Goal: Go to known website: Go to known website

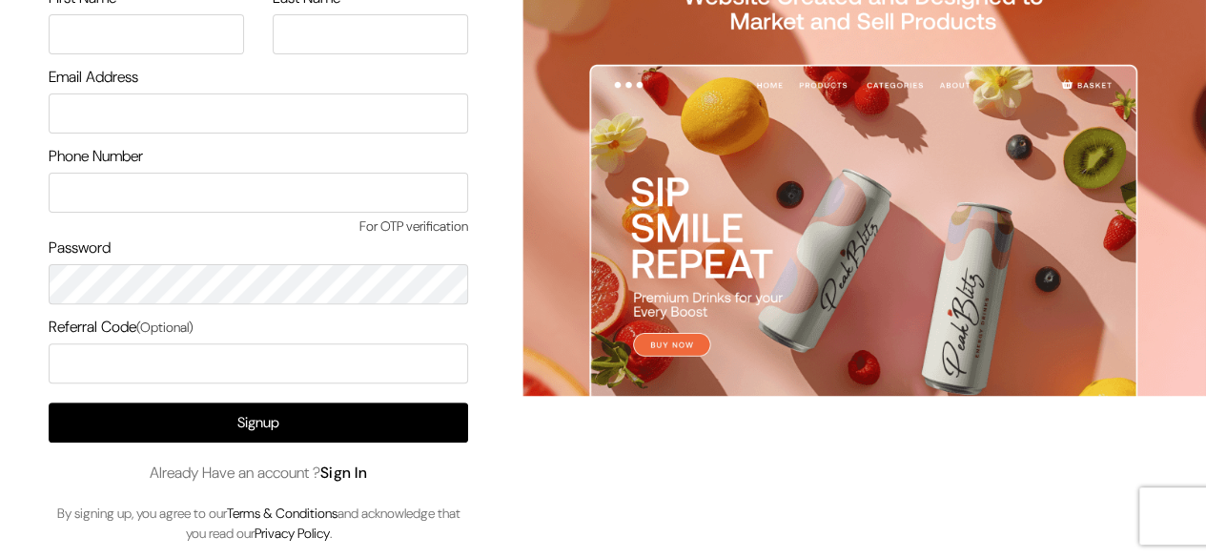
click at [357, 465] on link "Sign In" at bounding box center [344, 472] width 48 height 20
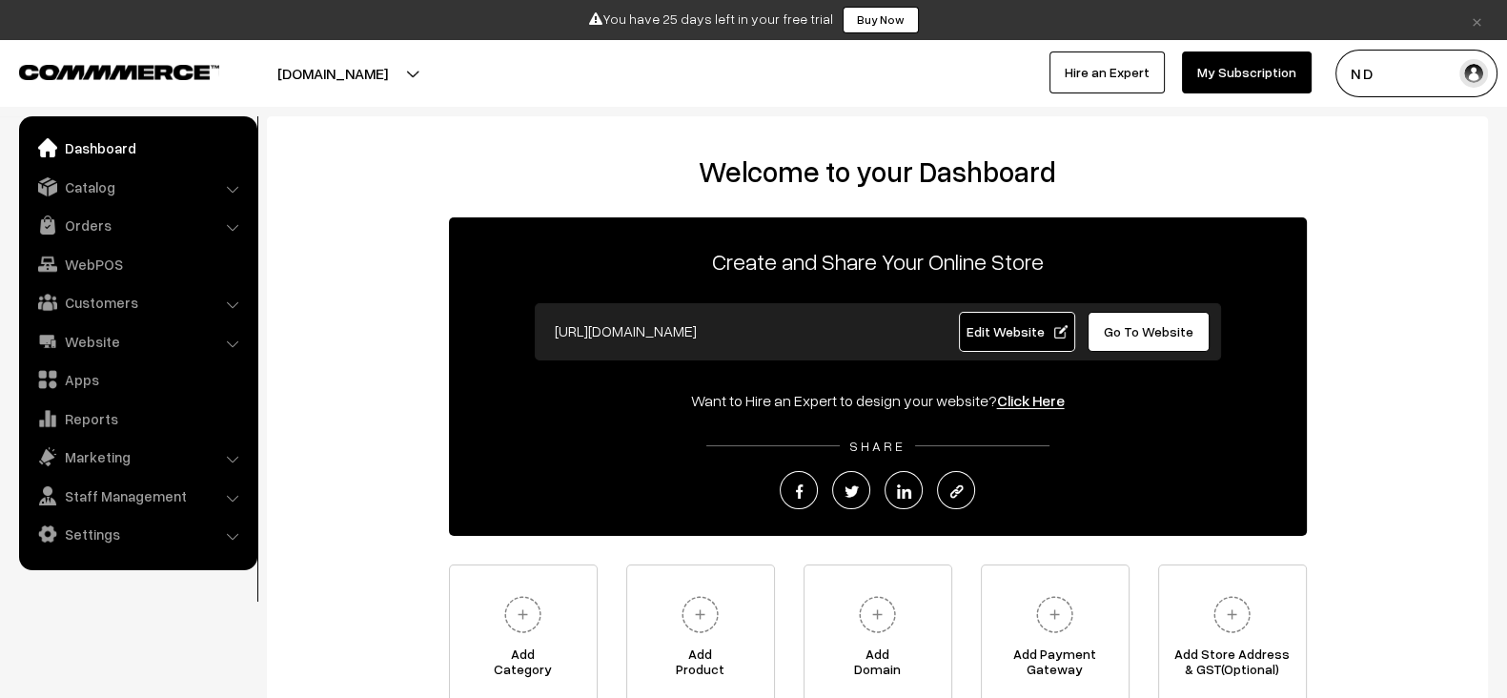
click at [1001, 324] on span "Edit Website" at bounding box center [1017, 331] width 102 height 16
